Goal: Task Accomplishment & Management: Use online tool/utility

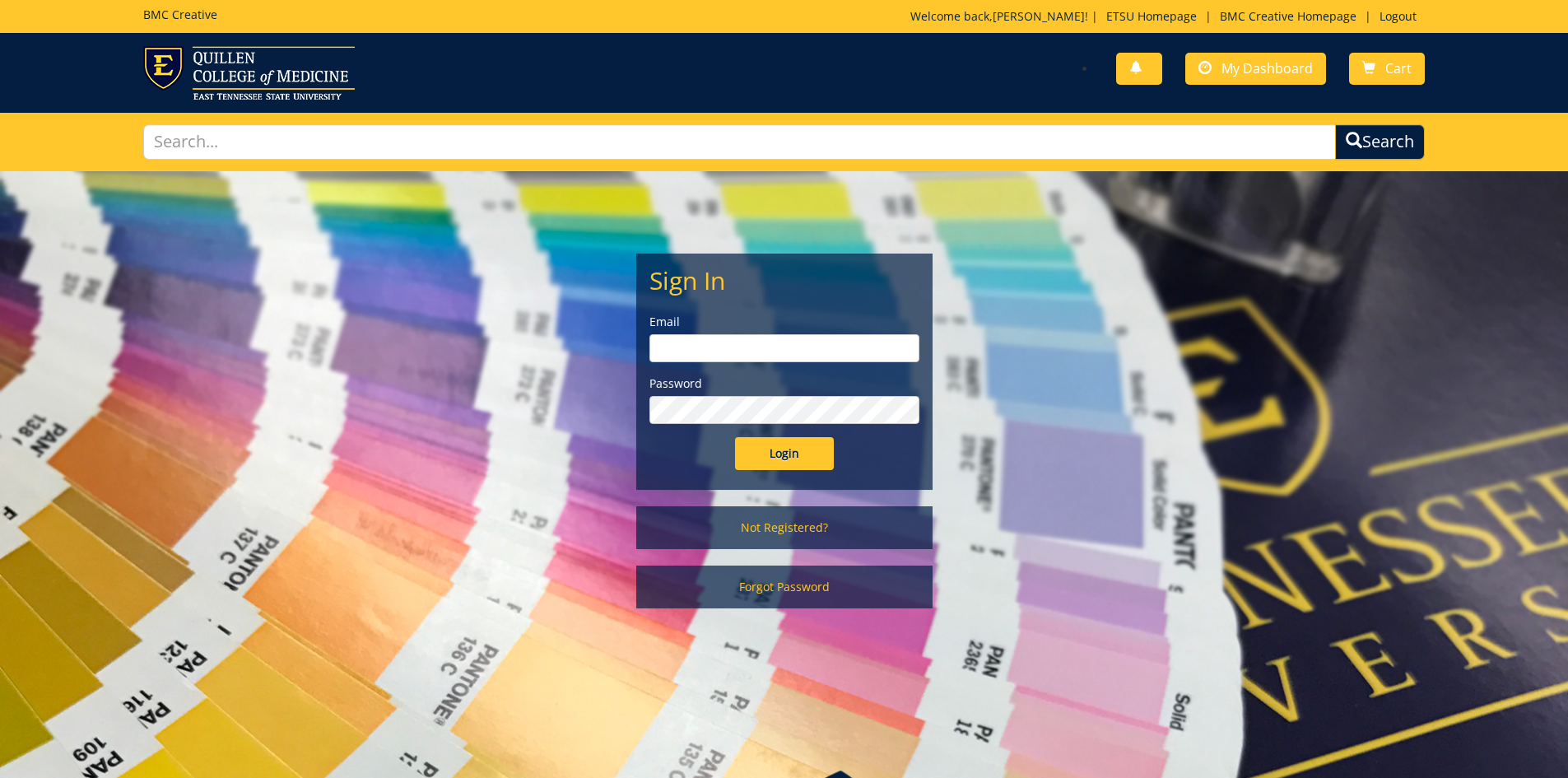
type input "hopkinsw@etsu.edu"
click at [747, 438] on input "Login" at bounding box center [784, 454] width 99 height 33
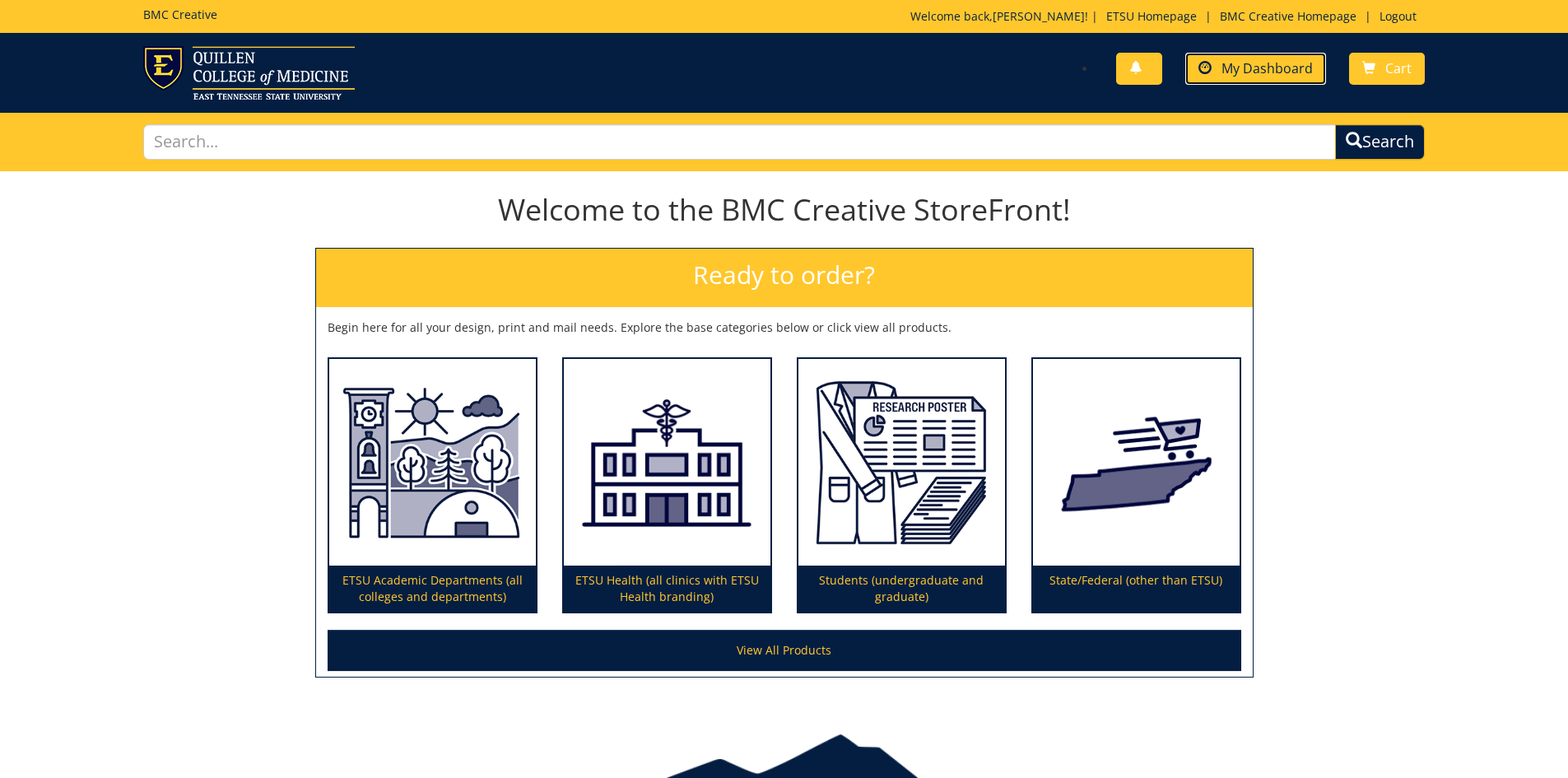
click at [1231, 76] on span "My Dashboard" at bounding box center [1267, 68] width 91 height 18
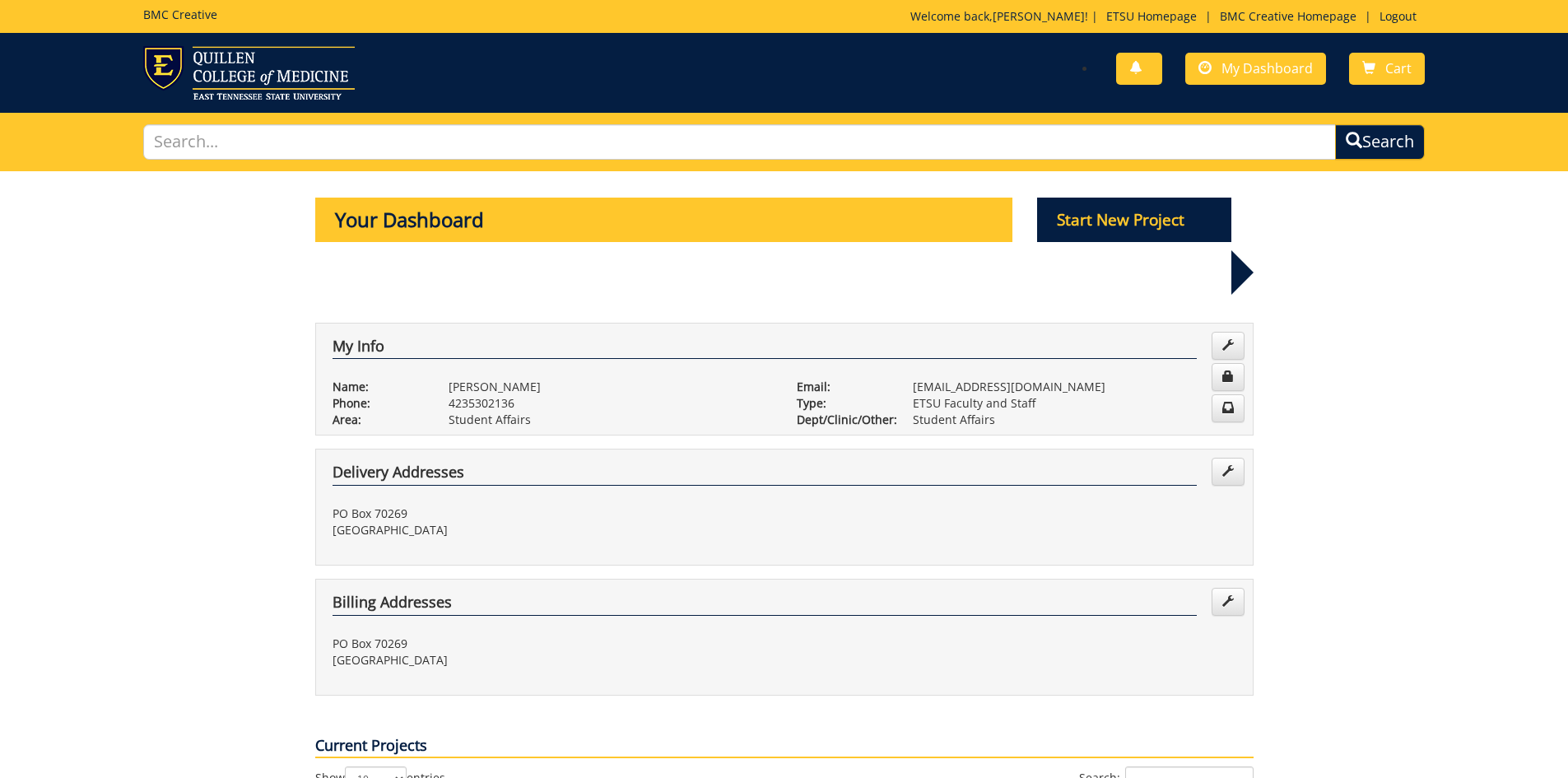
scroll to position [494, 0]
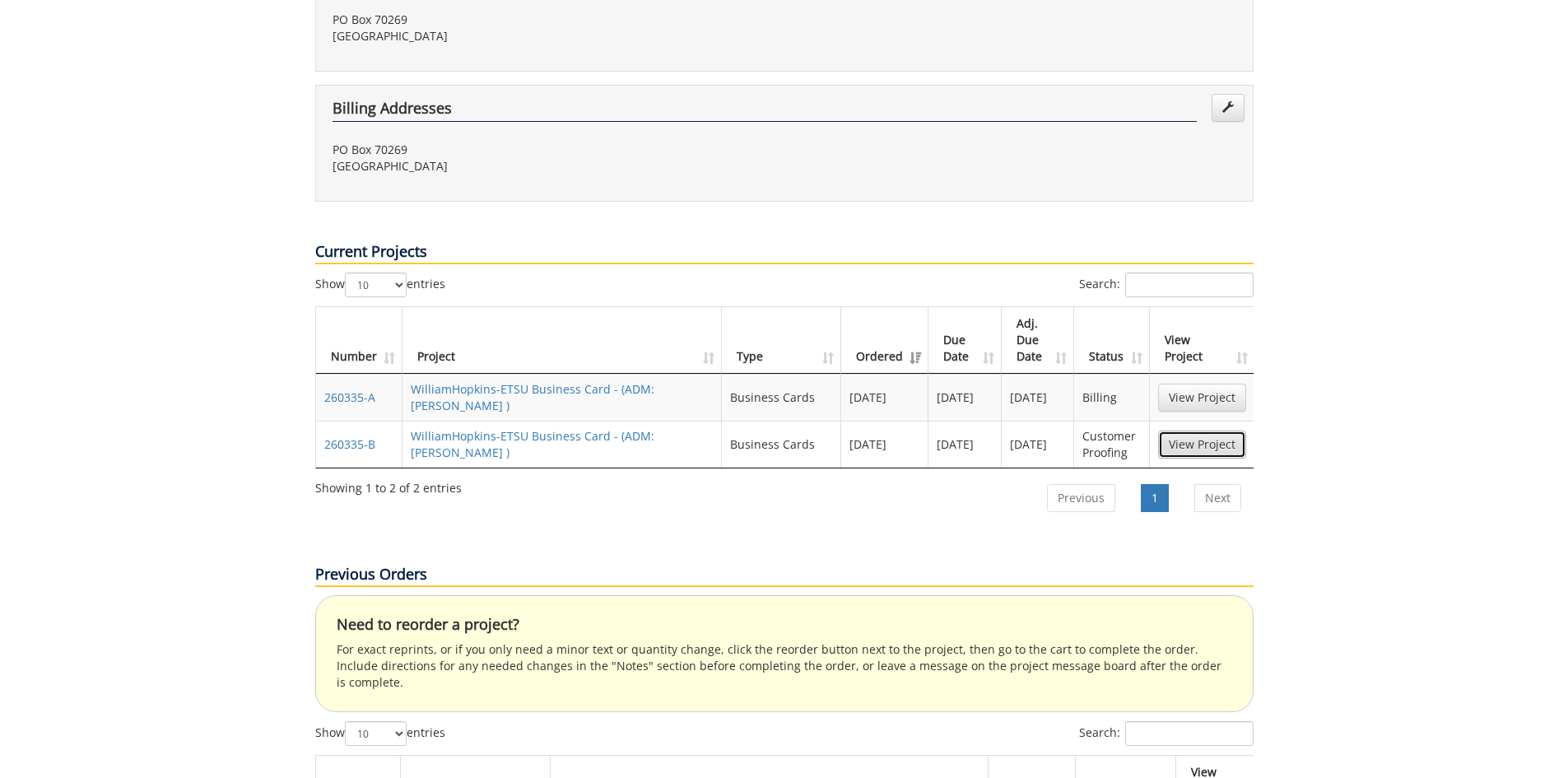
click at [1189, 431] on link "View Project" at bounding box center [1202, 445] width 88 height 28
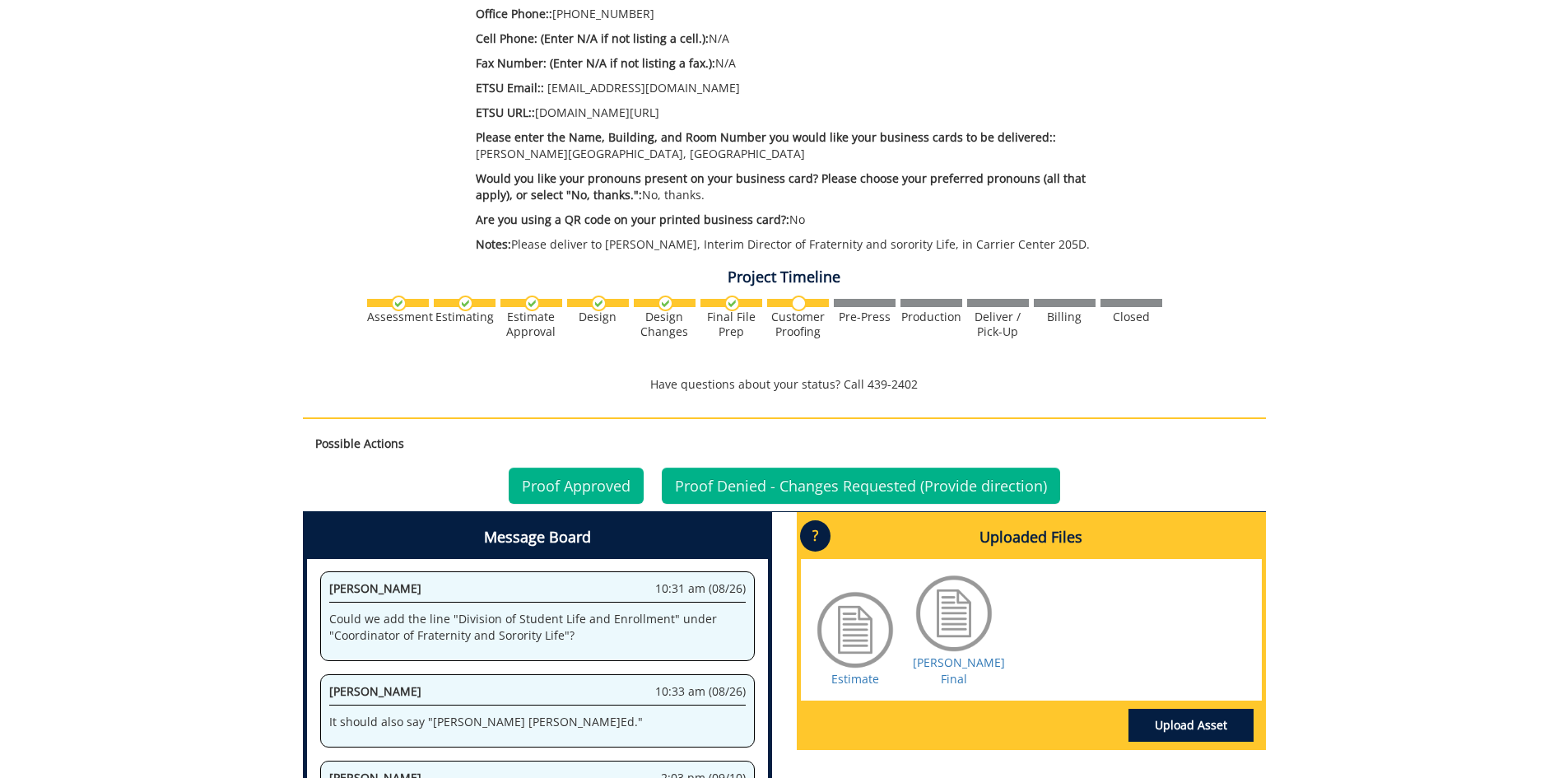
scroll to position [906, 0]
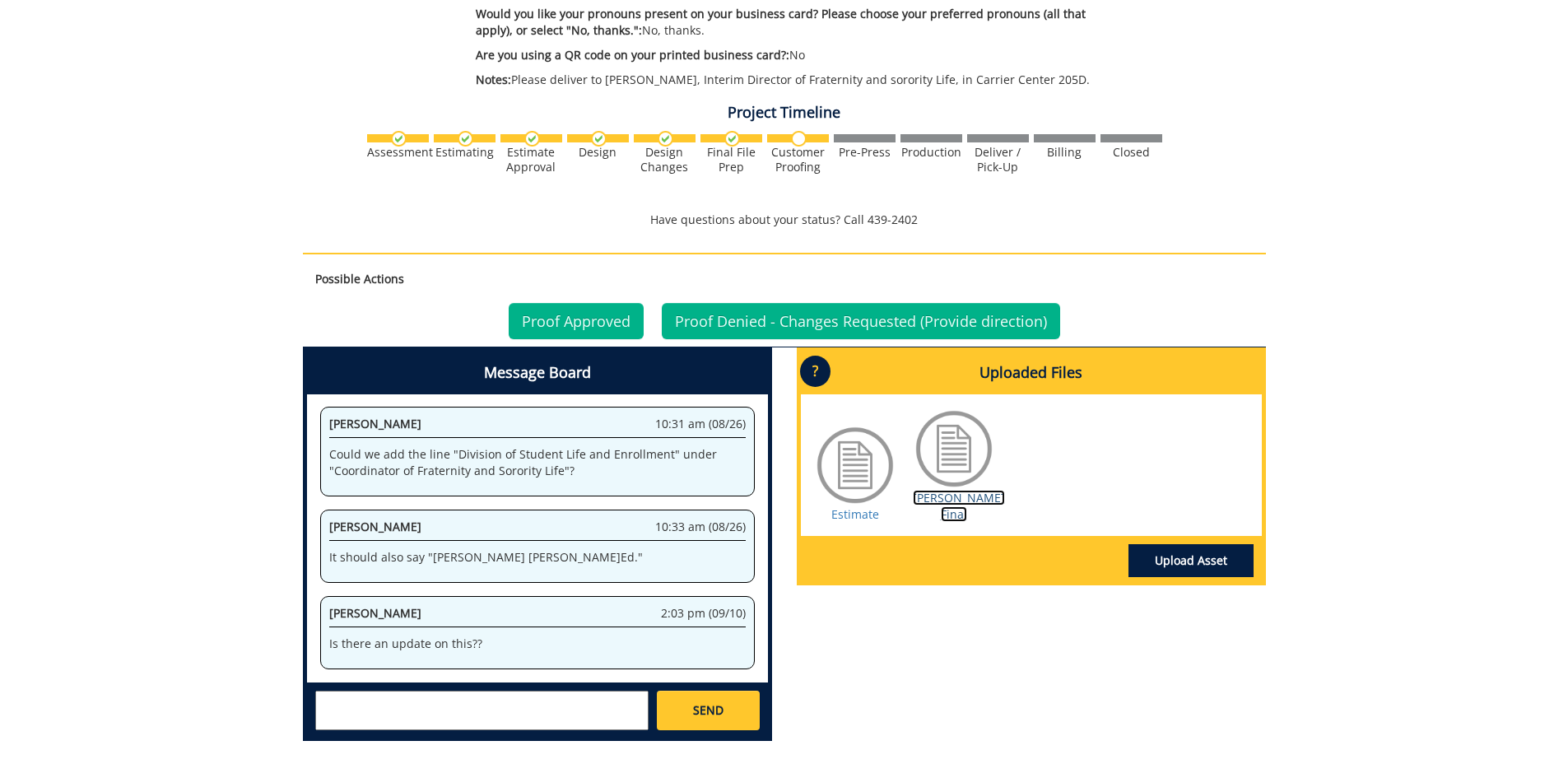
click at [939, 494] on link "[PERSON_NAME] Final" at bounding box center [958, 506] width 92 height 32
click at [573, 704] on textarea at bounding box center [481, 710] width 333 height 39
click at [561, 712] on textarea at bounding box center [481, 710] width 333 height 39
click at [318, 704] on textarea "It should read: Coordinator Office of Fraternity and Sorority Life Division of …" at bounding box center [481, 710] width 333 height 39
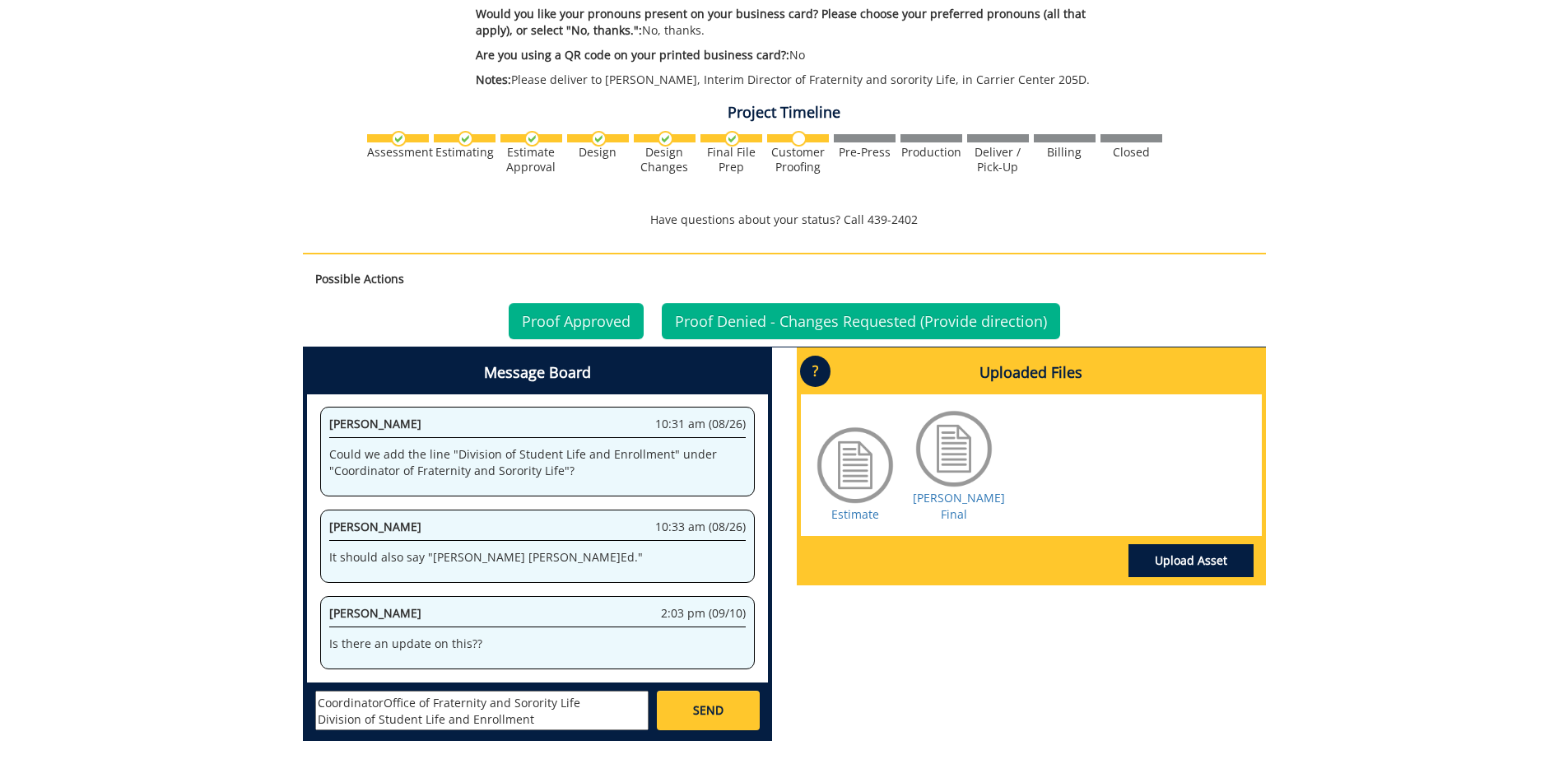
scroll to position [15, 0]
type textarea "It should read: Coordinator - Office of Fraternity and Sorority Life Division o…"
click at [684, 698] on link "SEND" at bounding box center [708, 710] width 102 height 39
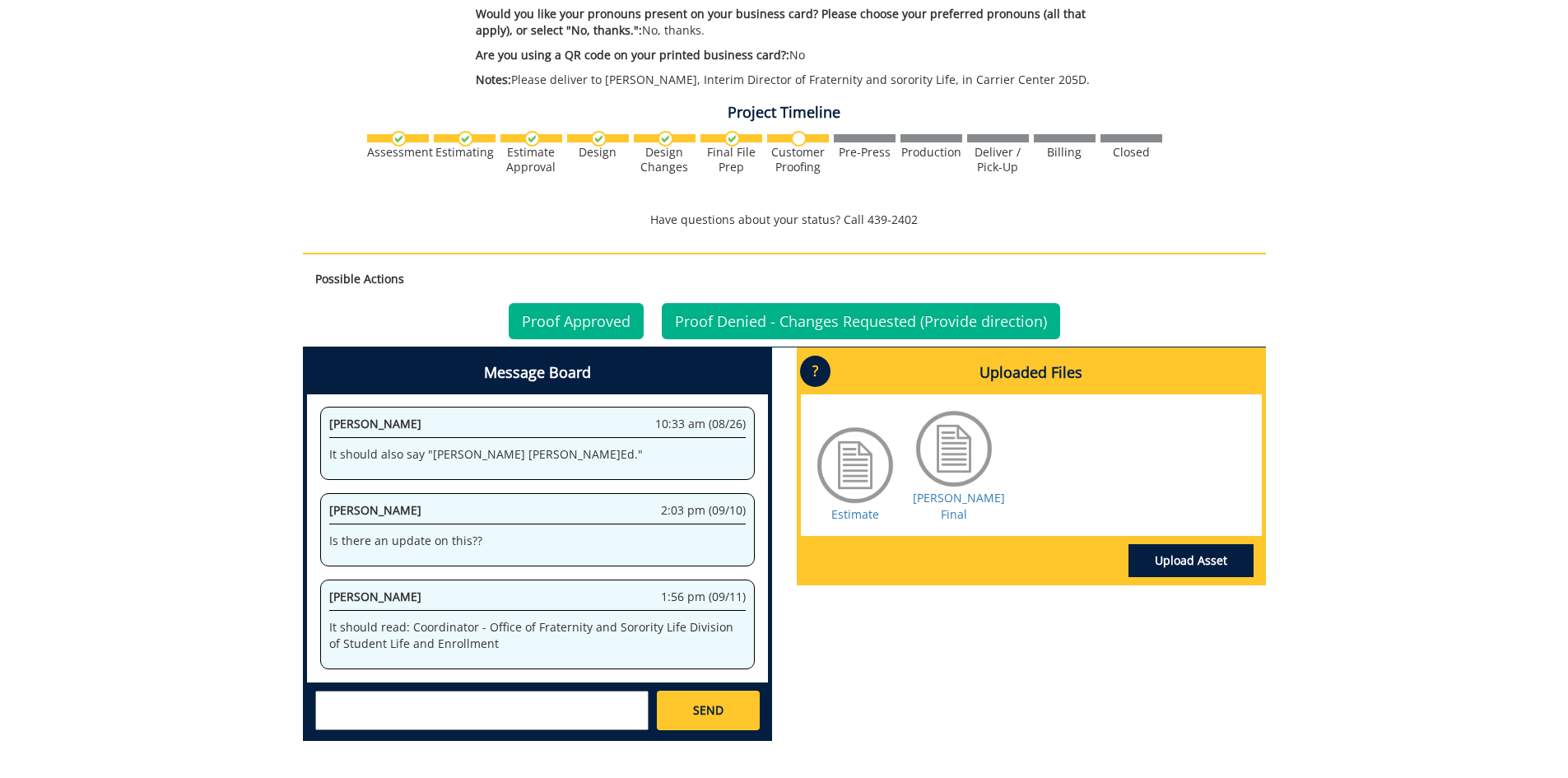
click at [967, 485] on div at bounding box center [954, 449] width 82 height 82
click at [967, 496] on link "Sholes BC Final" at bounding box center [958, 506] width 92 height 32
click at [906, 326] on link "Proof Denied - Changes Requested (Provide direction)" at bounding box center [860, 320] width 398 height 36
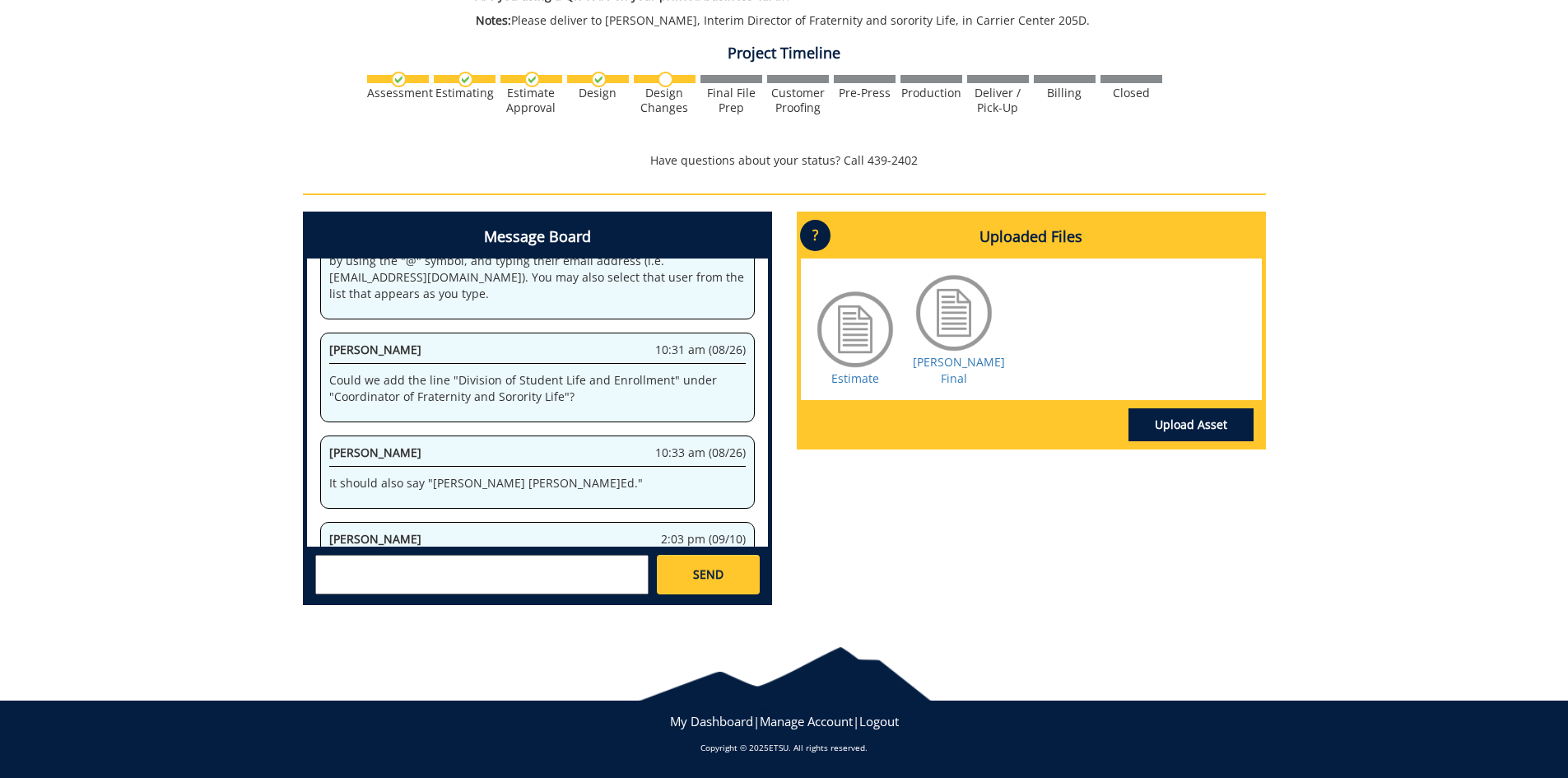
scroll to position [256, 0]
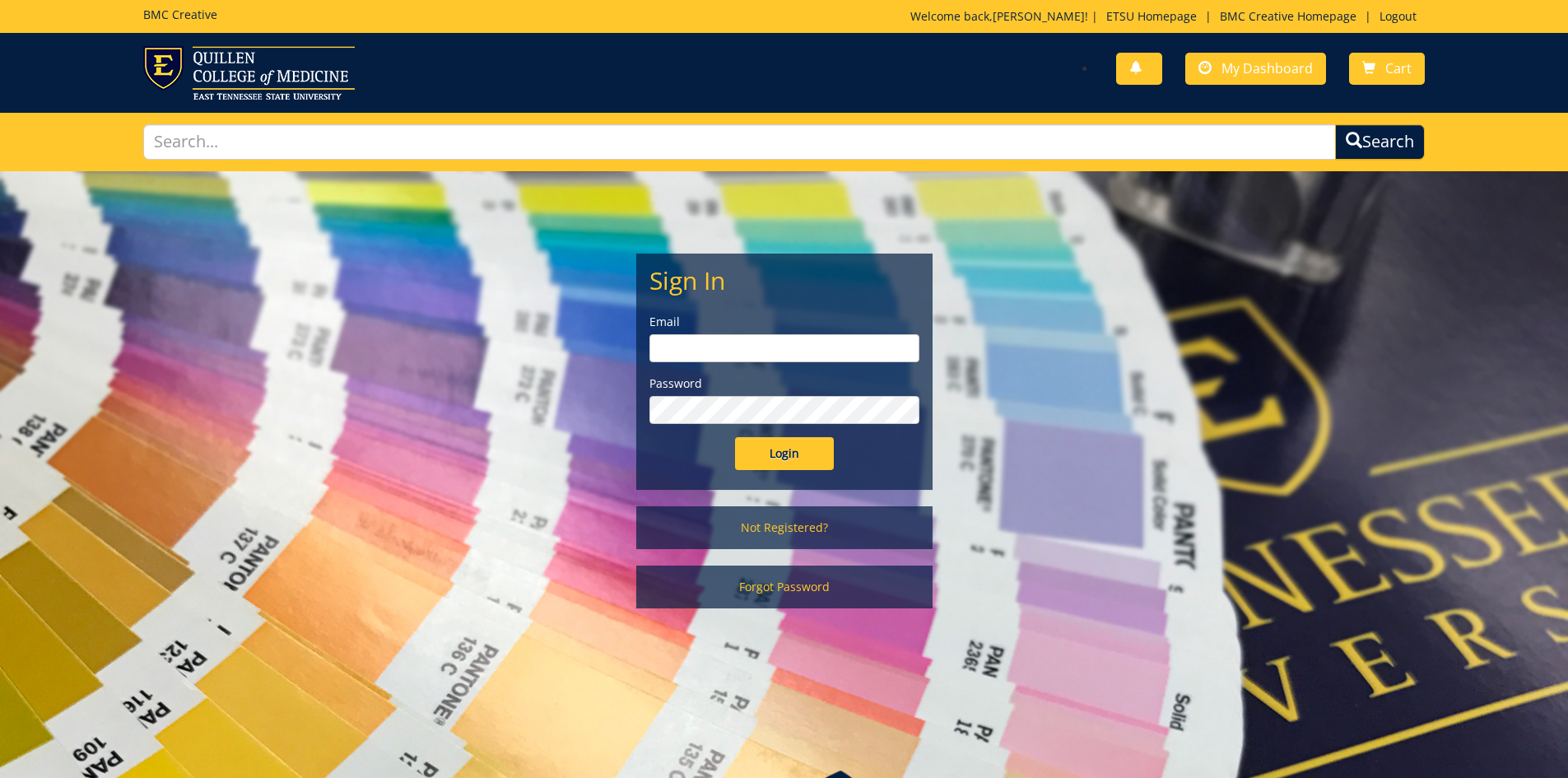
type input "hopkinsw@etsu.edu"
click at [788, 456] on input "Login" at bounding box center [784, 454] width 99 height 33
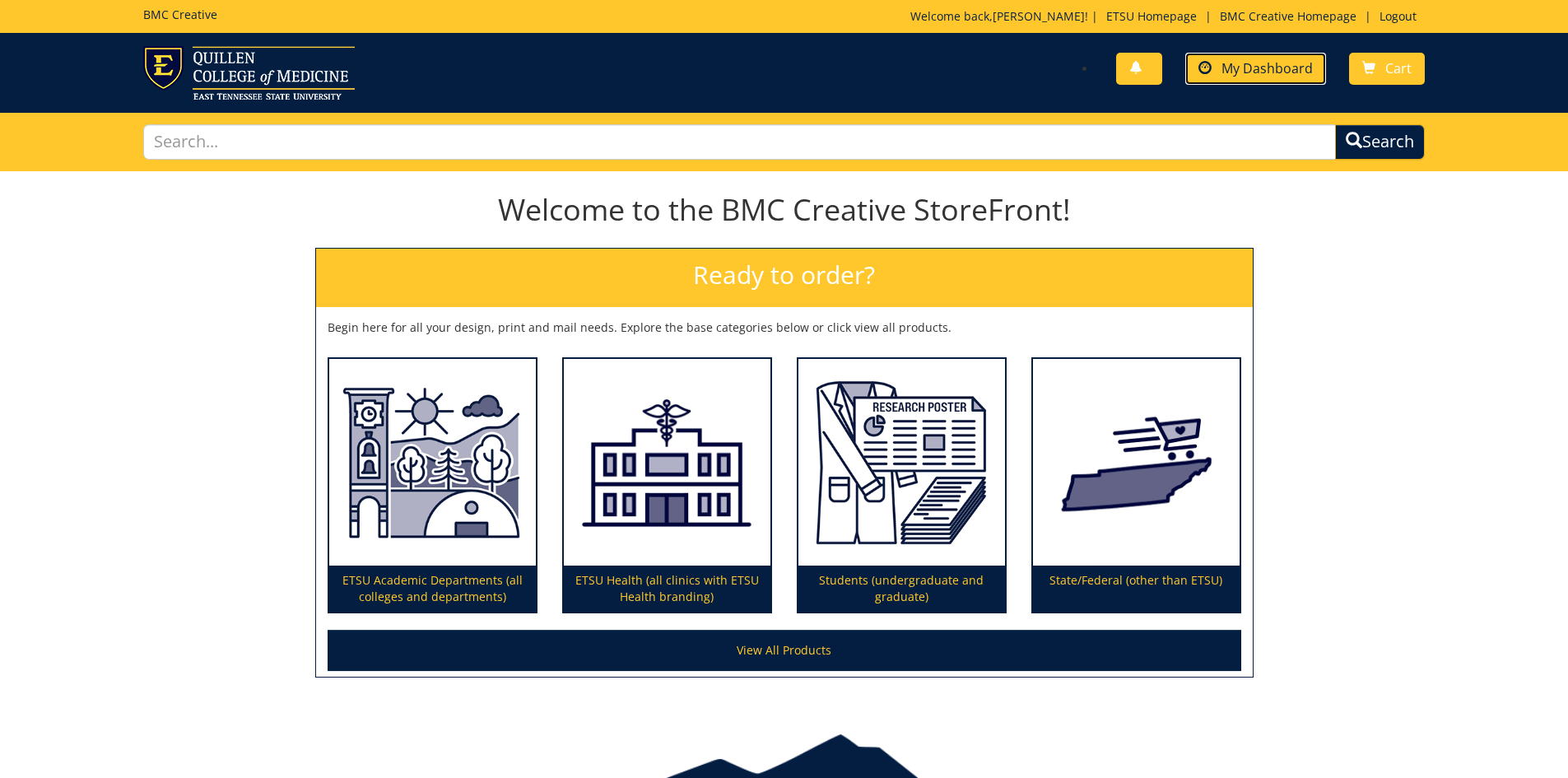
click at [1279, 69] on span "My Dashboard" at bounding box center [1267, 68] width 91 height 18
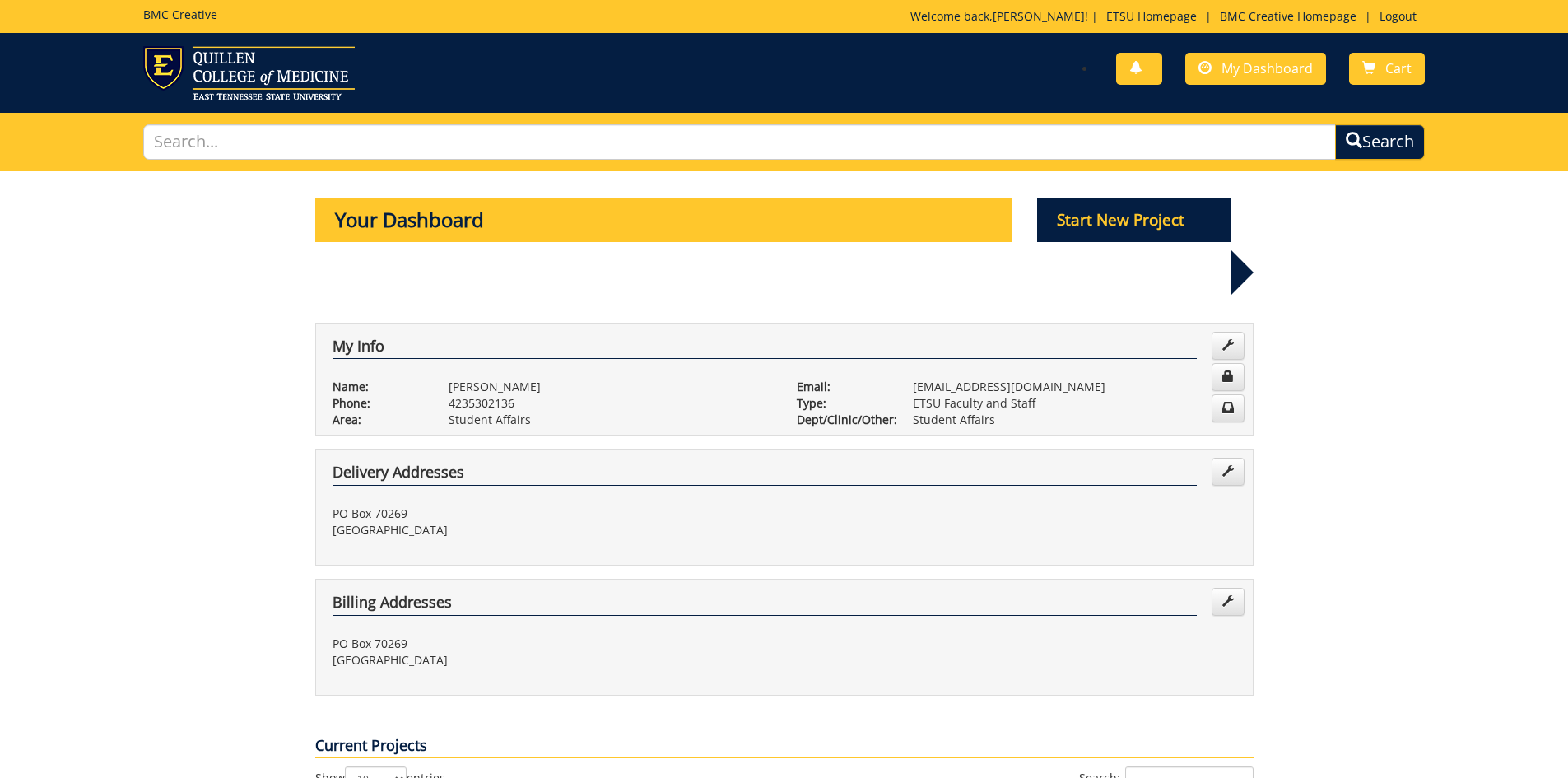
scroll to position [247, 0]
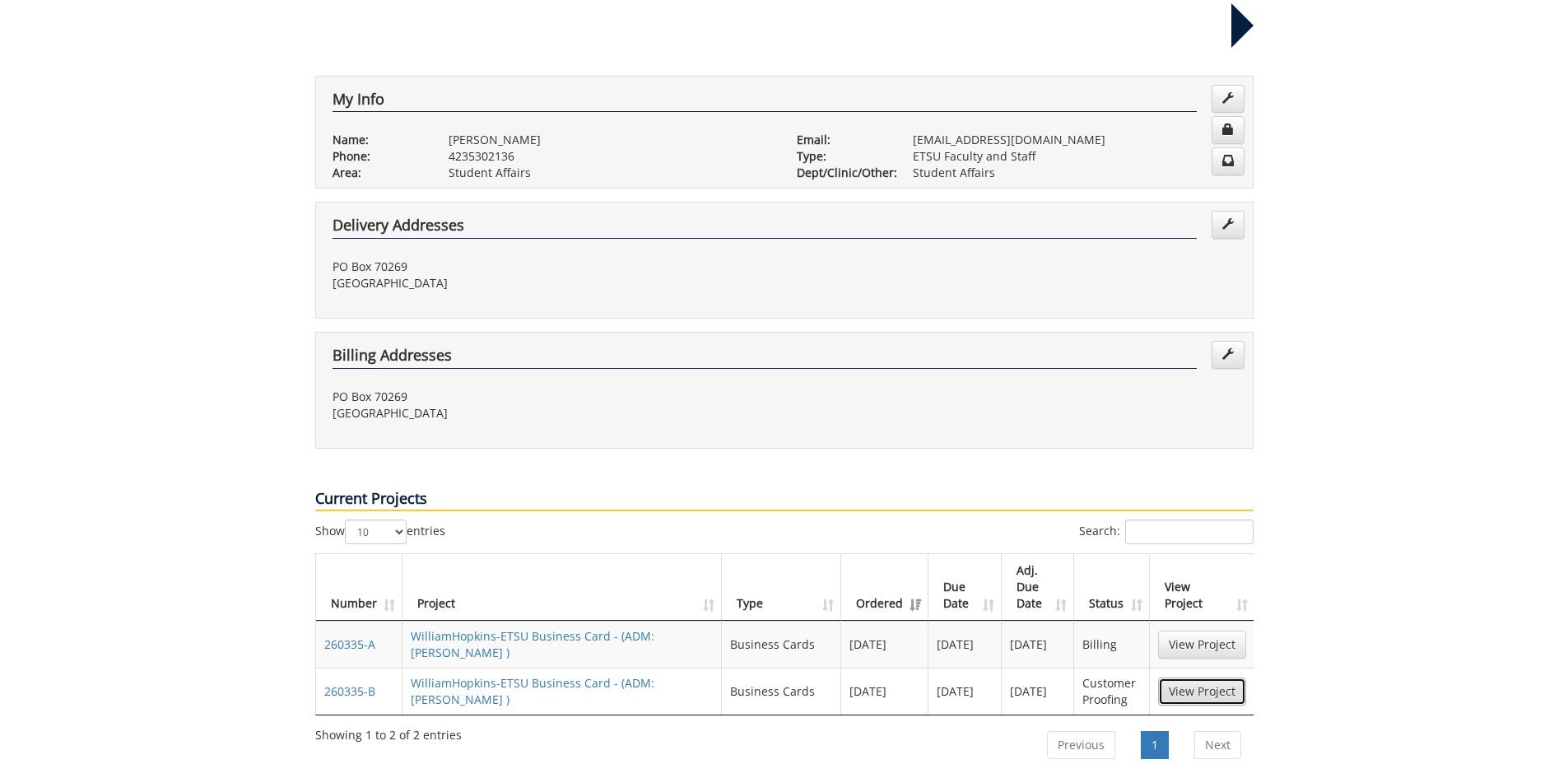
click at [1189, 677] on link "View Project" at bounding box center [1202, 691] width 88 height 28
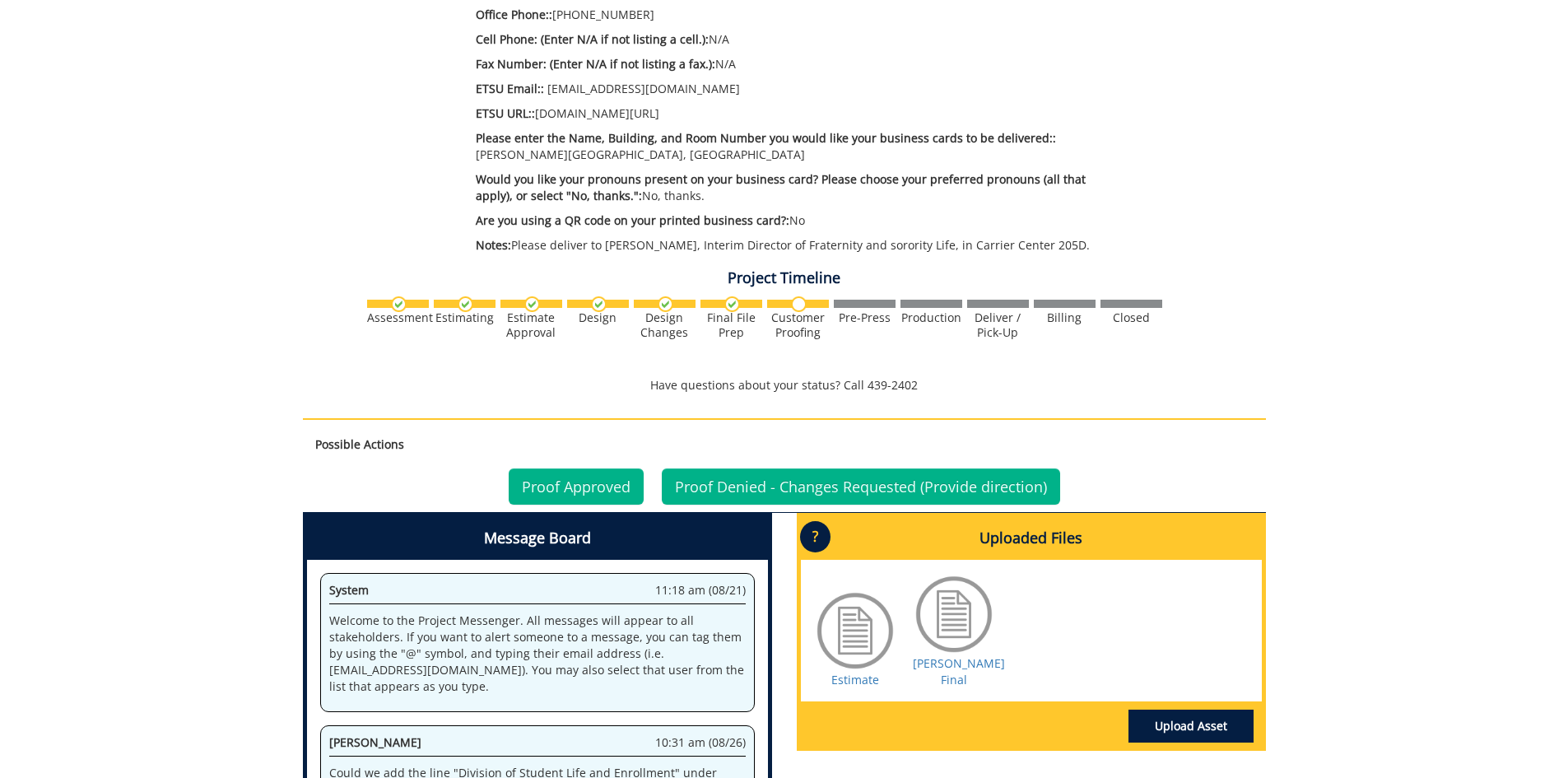
scroll to position [256, 0]
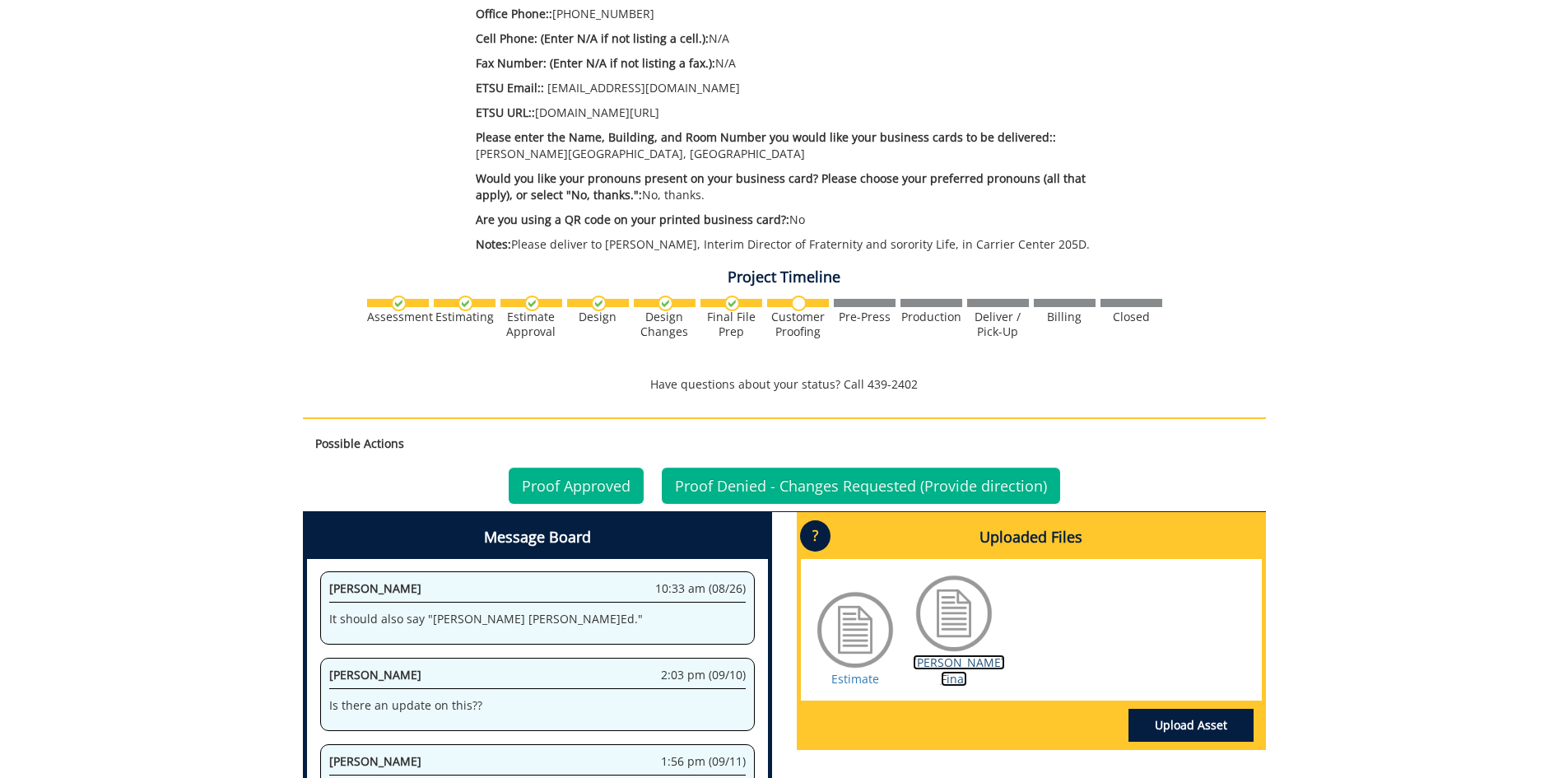
click at [961, 656] on link "[PERSON_NAME] Final" at bounding box center [958, 670] width 92 height 32
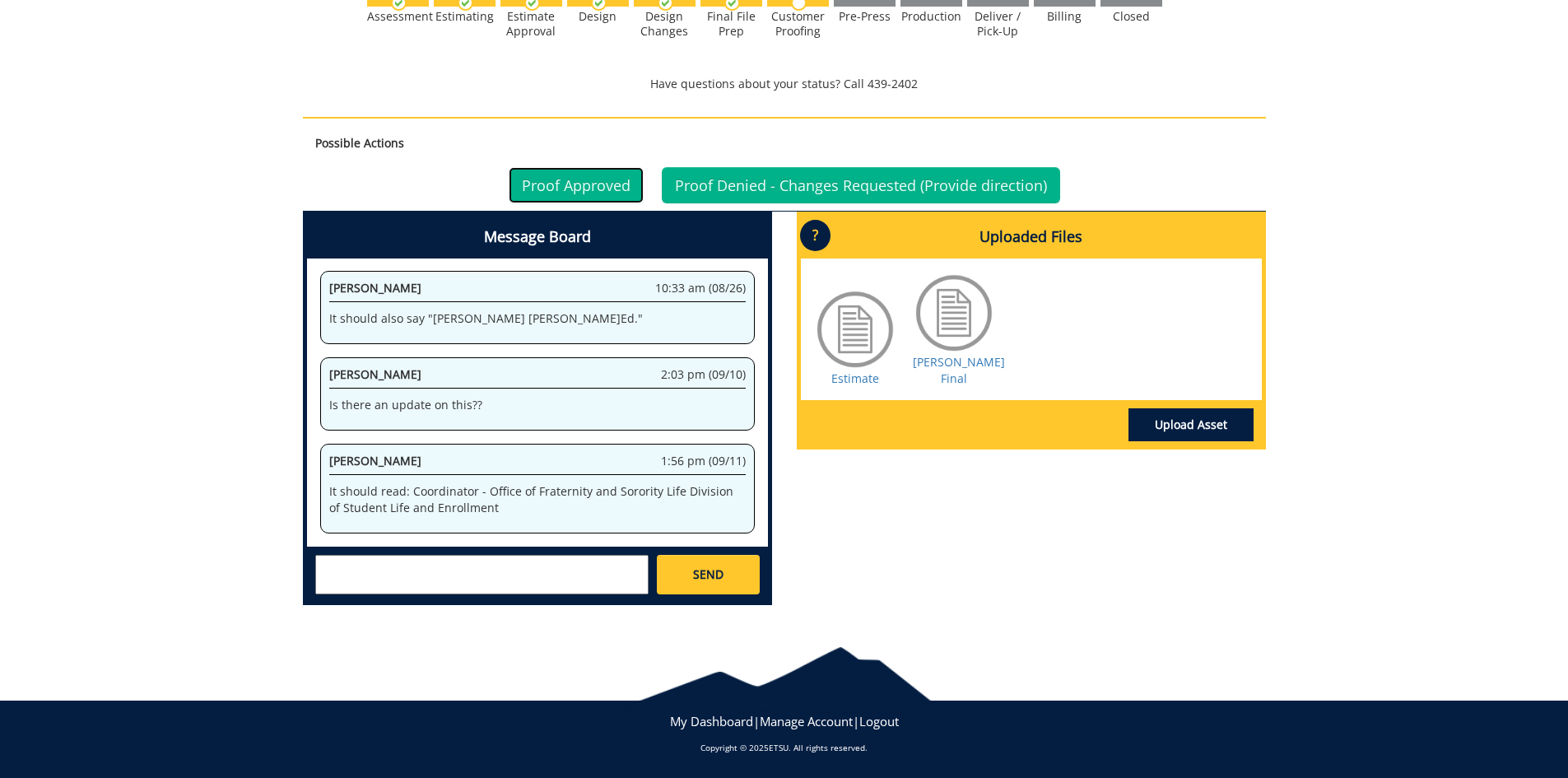
click at [586, 178] on link "Proof Approved" at bounding box center [576, 185] width 135 height 36
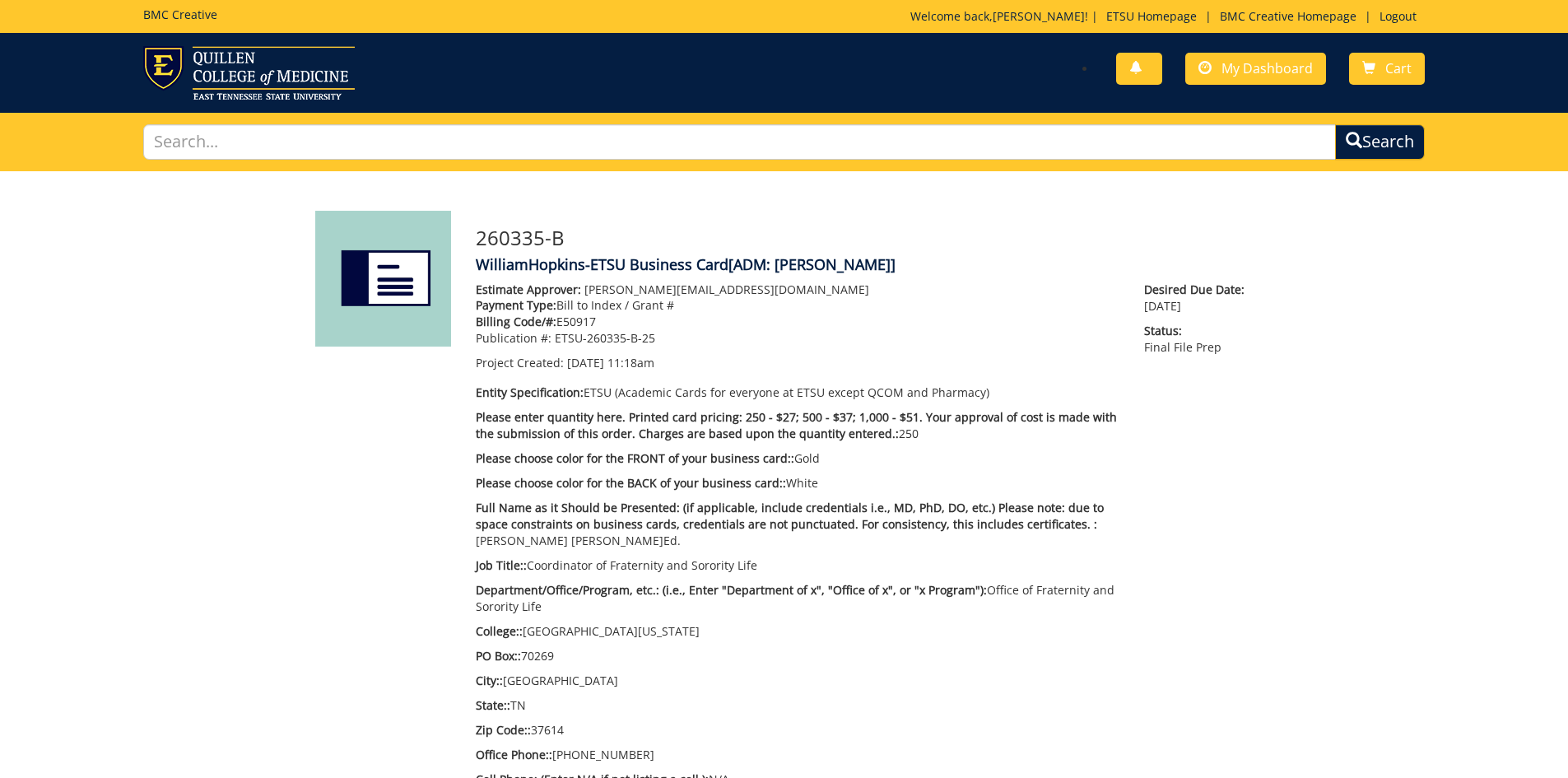
scroll to position [256, 0]
